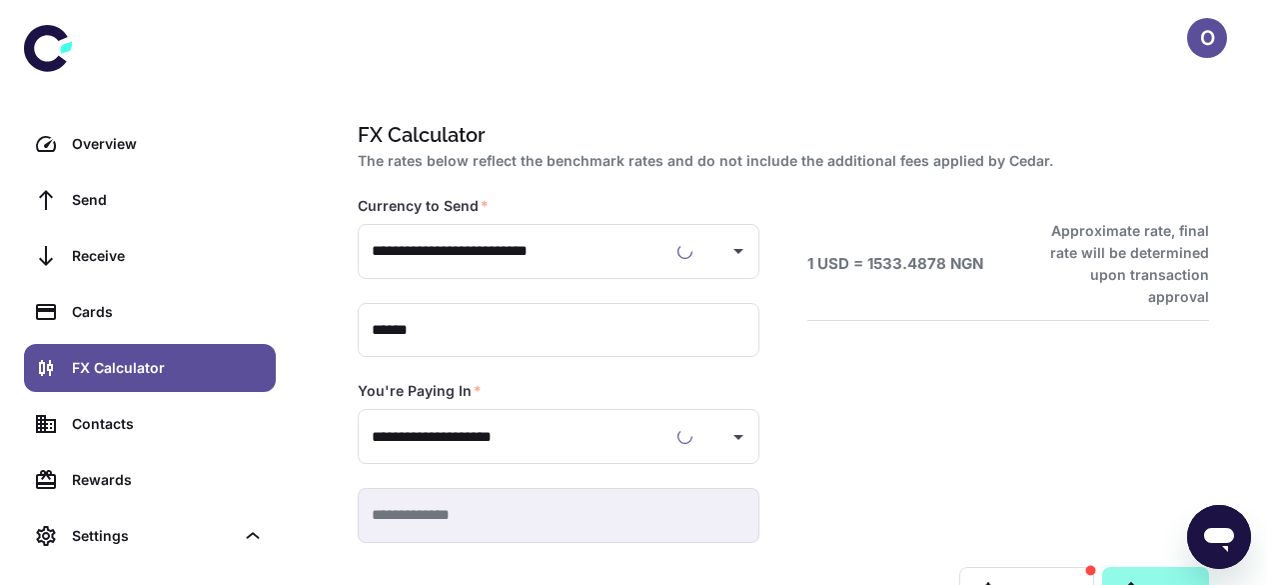
type input "**********"
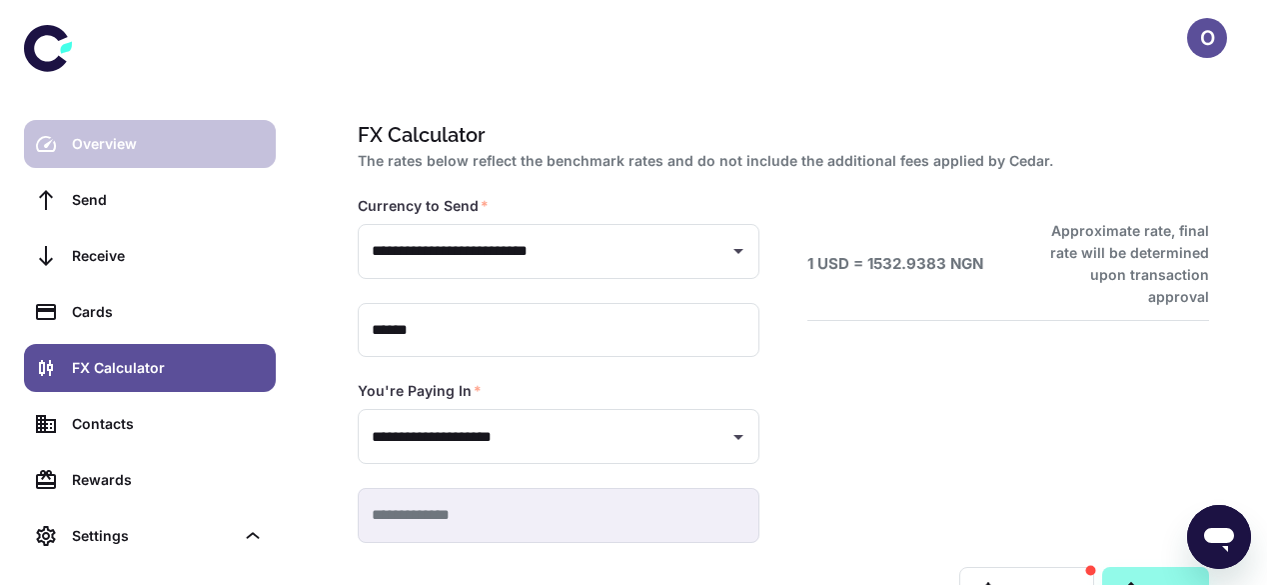
click at [180, 143] on div "Overview" at bounding box center [168, 144] width 192 height 22
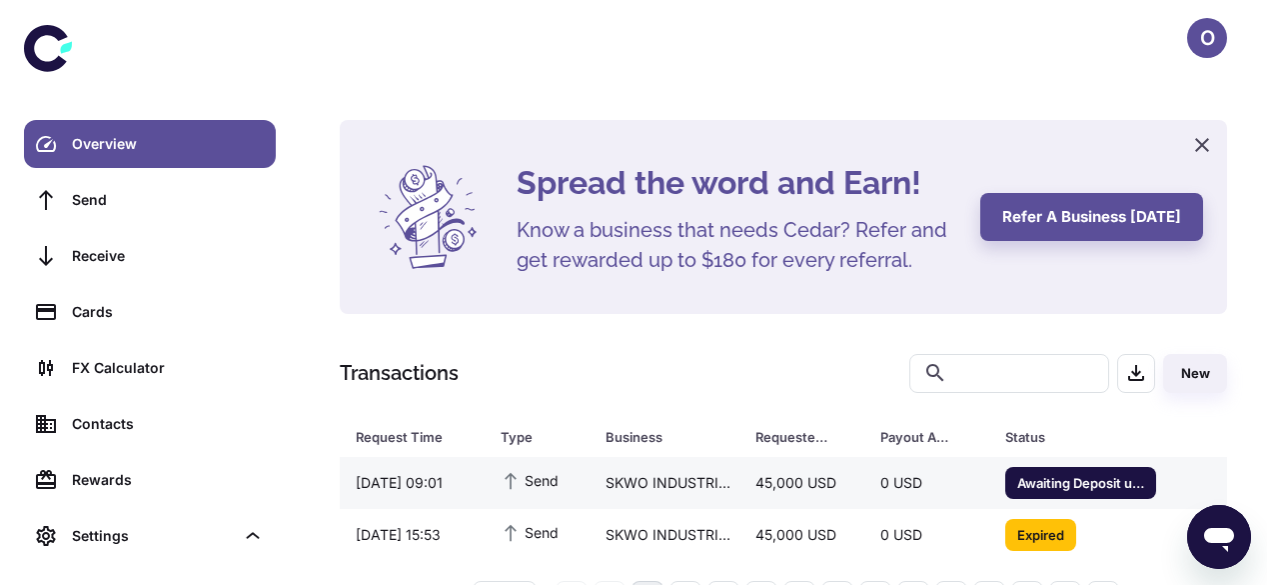
click at [762, 491] on div "45,000 USD" at bounding box center [802, 483] width 125 height 38
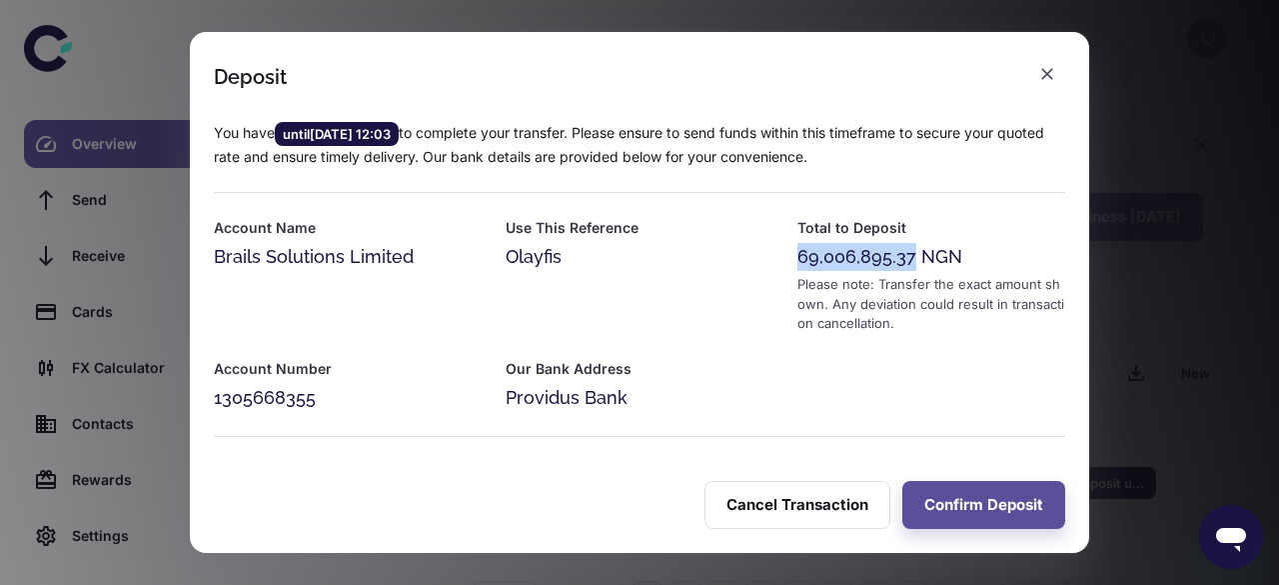
drag, startPoint x: 906, startPoint y: 258, endPoint x: 793, endPoint y: 262, distance: 113.0
click at [798, 262] on div "69,006,895.37 NGN" at bounding box center [932, 257] width 268 height 28
copy div "69,006,895.37"
click at [946, 513] on button "Confirm Deposit" at bounding box center [984, 505] width 163 height 48
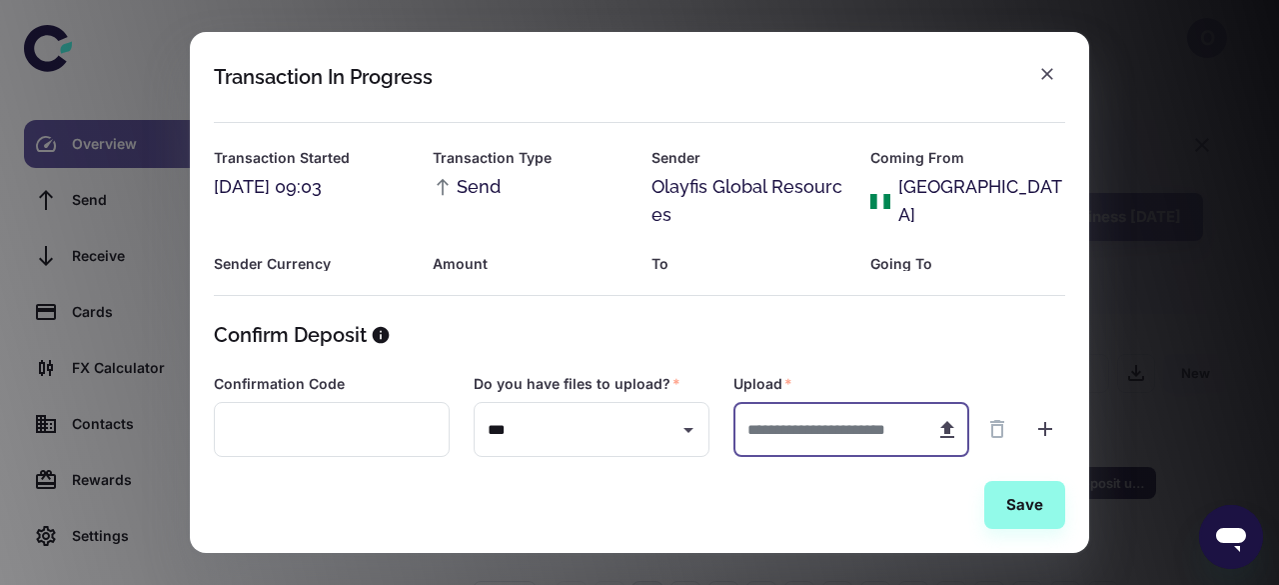
click at [844, 422] on input "text" at bounding box center [827, 429] width 186 height 55
type input "**********"
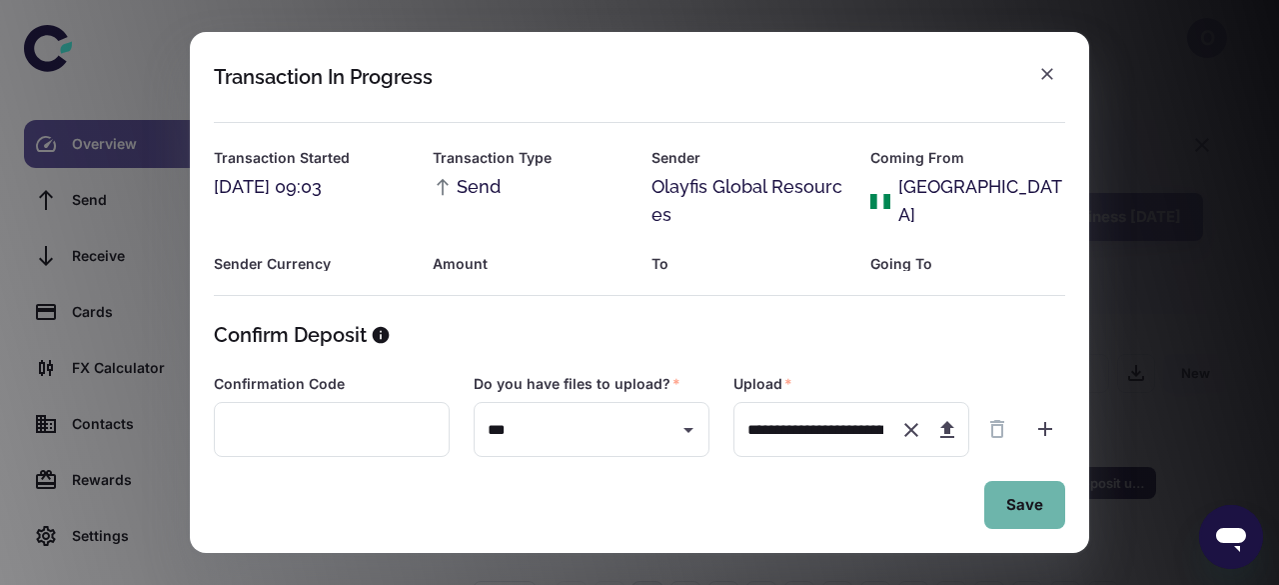
click at [1025, 508] on button "Save" at bounding box center [1025, 505] width 81 height 48
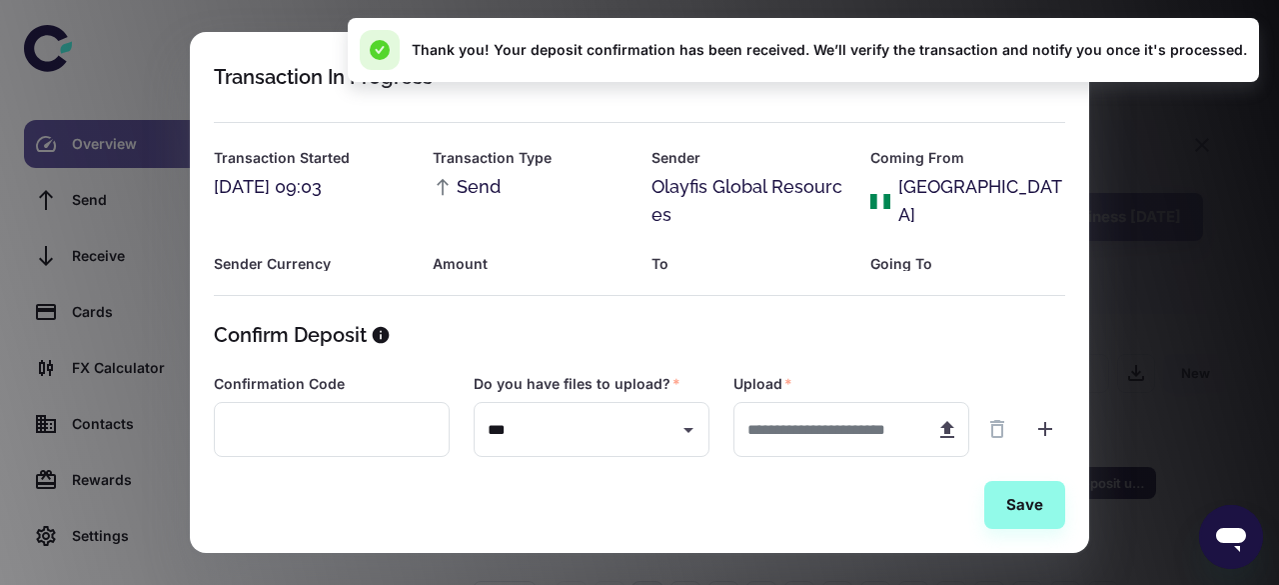
click at [1014, 170] on div "Coming From [GEOGRAPHIC_DATA]" at bounding box center [968, 188] width 195 height 82
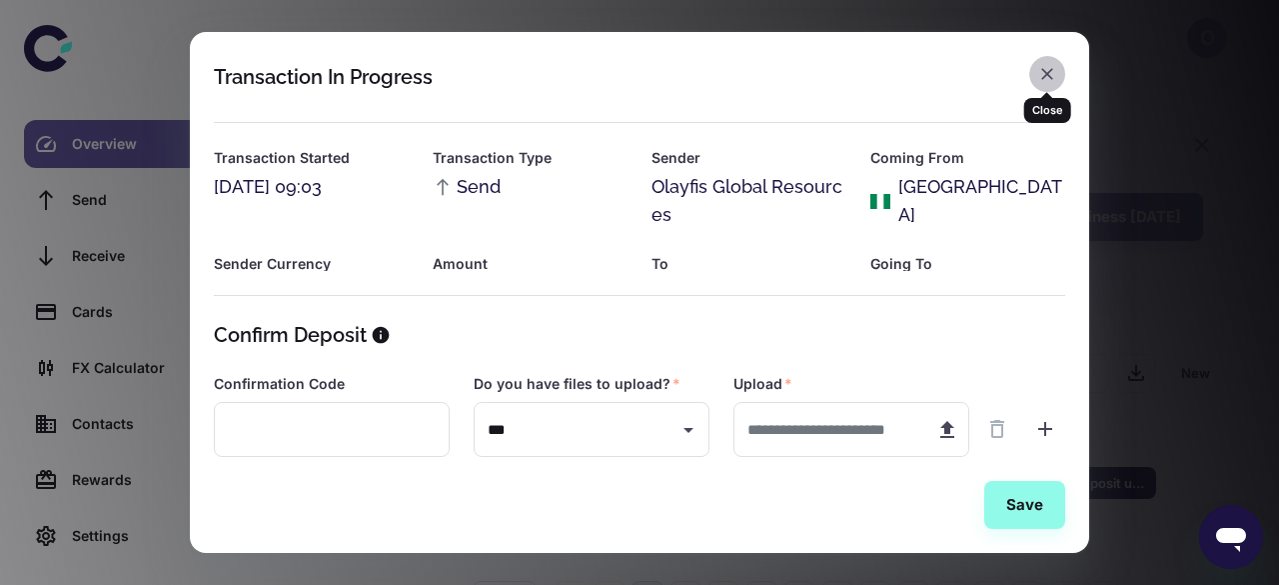
click at [1041, 78] on icon "button" at bounding box center [1047, 74] width 20 height 20
